Goal: Task Accomplishment & Management: Complete application form

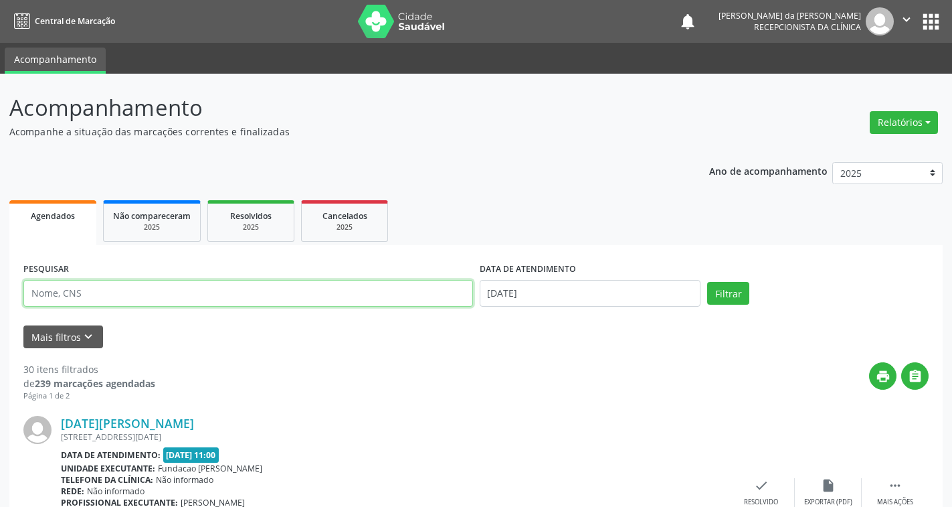
click at [307, 295] on input "text" at bounding box center [248, 293] width 450 height 27
type input "706709504210217"
click at [707, 282] on button "Filtrar" at bounding box center [728, 293] width 42 height 23
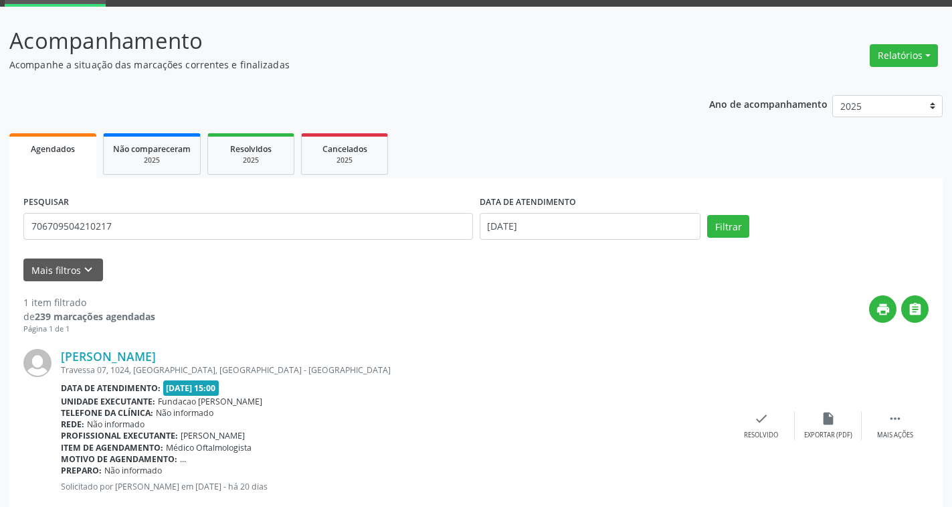
scroll to position [99, 0]
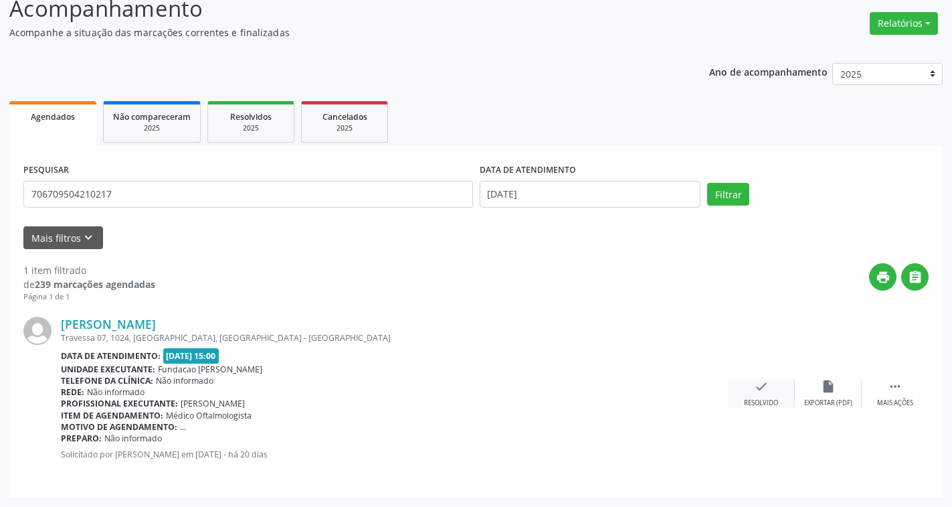
click at [756, 386] on icon "check" at bounding box center [761, 386] width 15 height 15
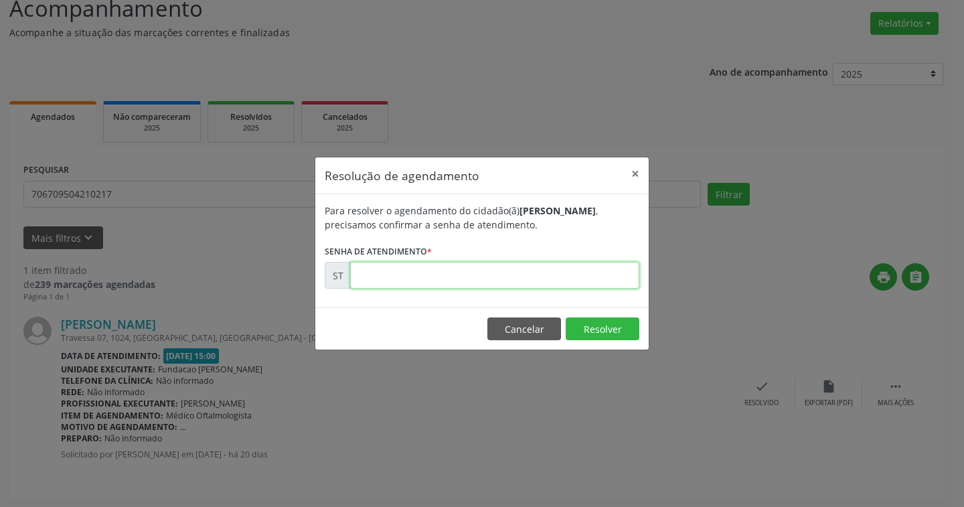
click at [457, 271] on input "text" at bounding box center [494, 275] width 289 height 27
type input "00013552"
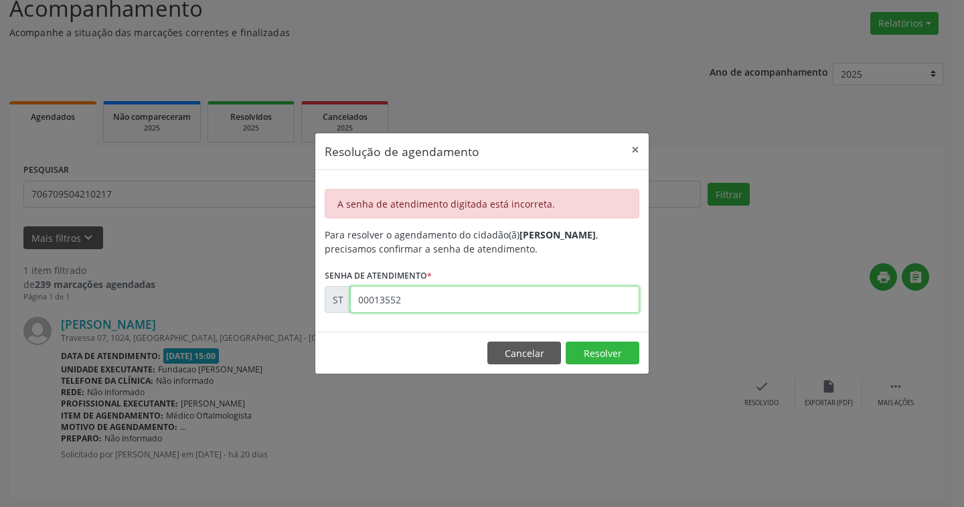
click at [421, 302] on input "00013552" at bounding box center [494, 299] width 289 height 27
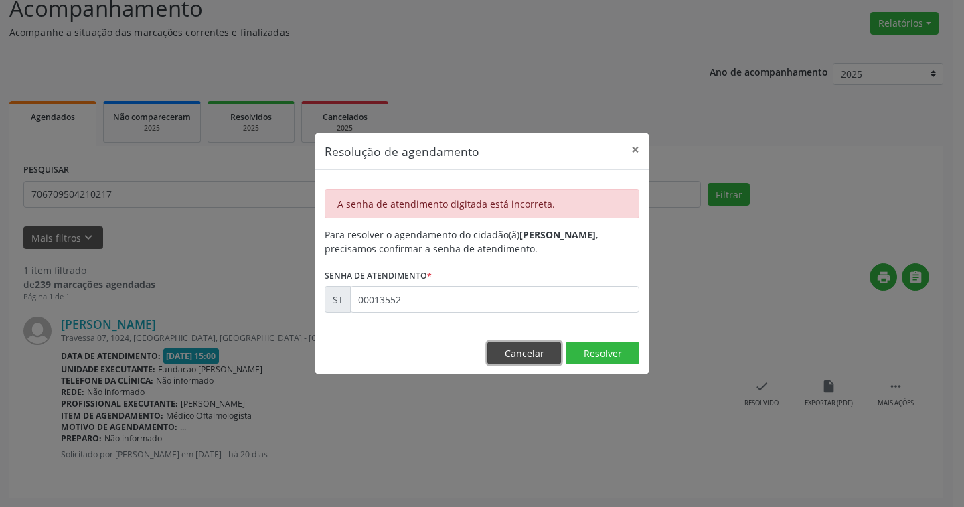
click at [533, 349] on button "Cancelar" at bounding box center [524, 352] width 74 height 23
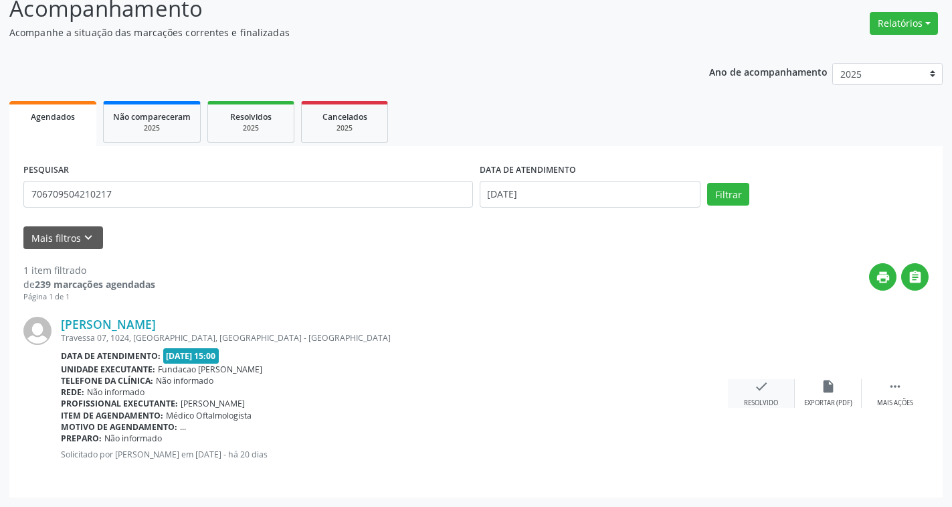
click at [758, 390] on icon "check" at bounding box center [761, 386] width 15 height 15
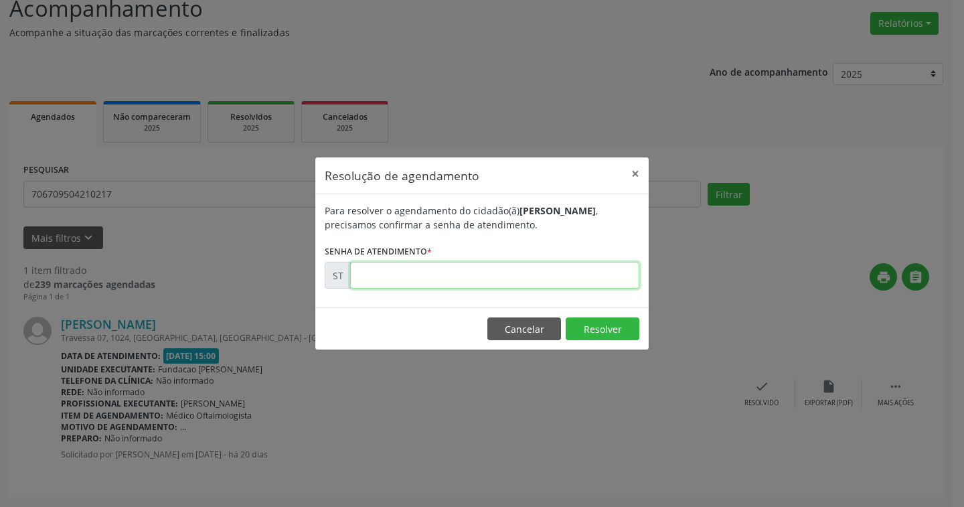
click at [541, 276] on input "text" at bounding box center [494, 275] width 289 height 27
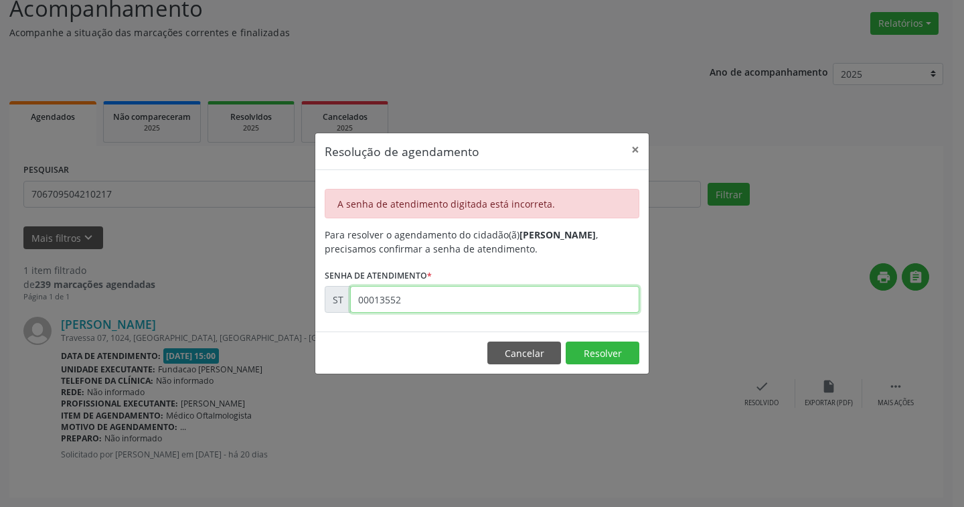
click at [529, 302] on input "00013552" at bounding box center [494, 299] width 289 height 27
type input "00013553"
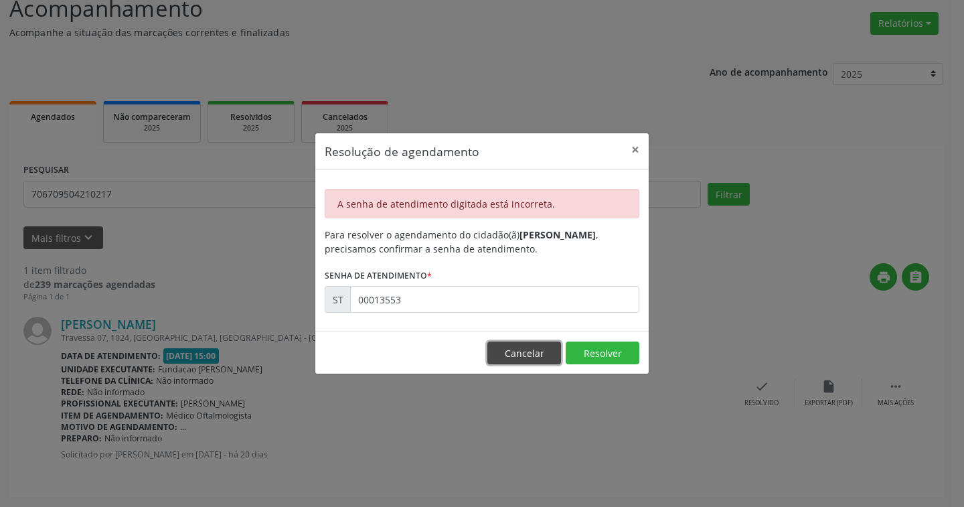
click at [538, 351] on button "Cancelar" at bounding box center [524, 352] width 74 height 23
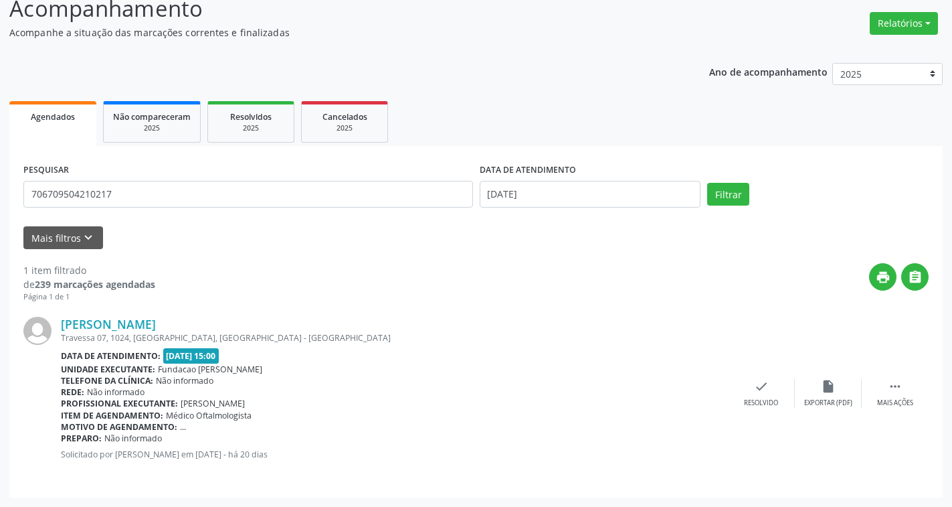
scroll to position [0, 0]
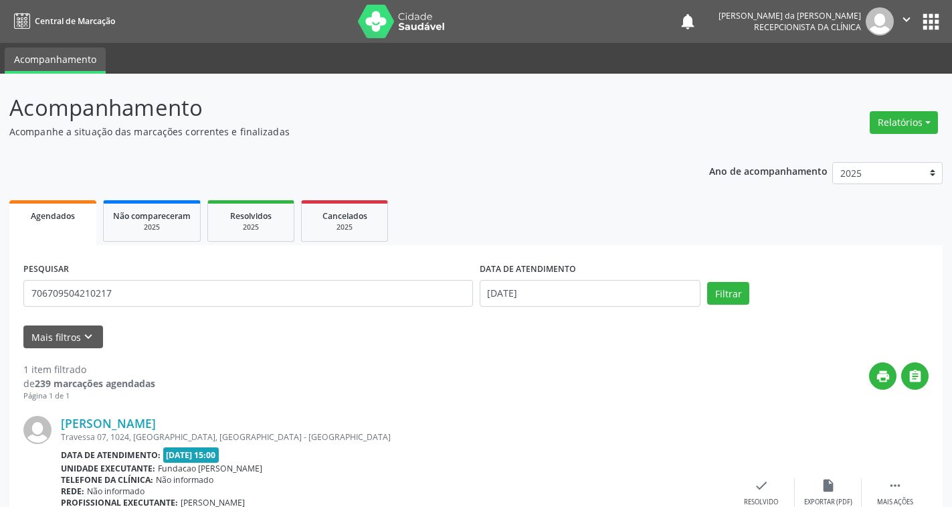
click at [905, 17] on icon "" at bounding box center [906, 19] width 15 height 15
click at [860, 86] on link "Sair" at bounding box center [872, 81] width 92 height 19
